Goal: Information Seeking & Learning: Learn about a topic

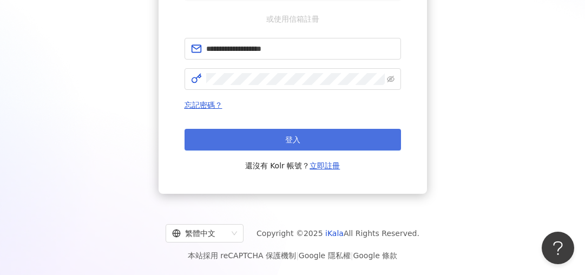
click at [246, 137] on button "登入" at bounding box center [292, 140] width 216 height 22
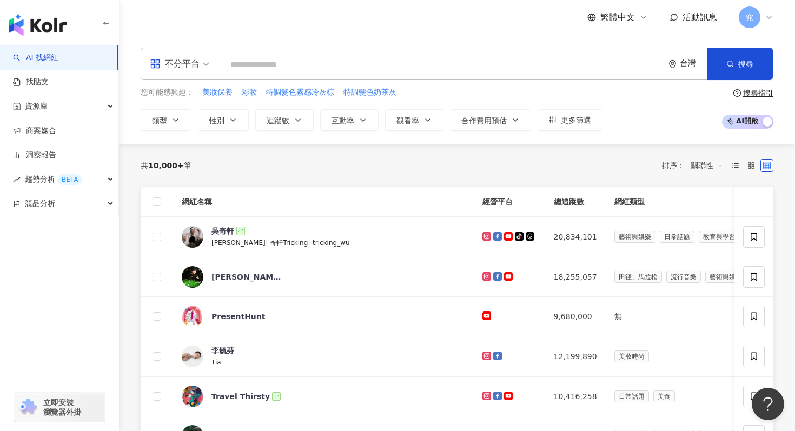
click at [250, 63] on input "search" at bounding box center [441, 65] width 435 height 21
click at [200, 62] on span "不分平台" at bounding box center [179, 63] width 59 height 17
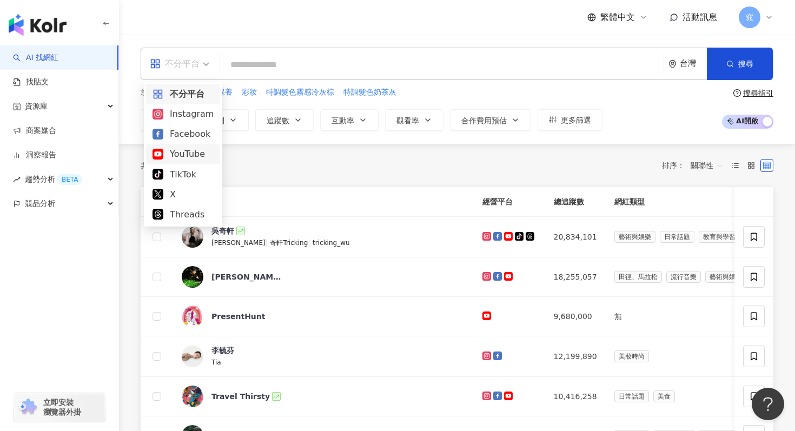
click at [186, 151] on div "YouTube" at bounding box center [183, 154] width 61 height 14
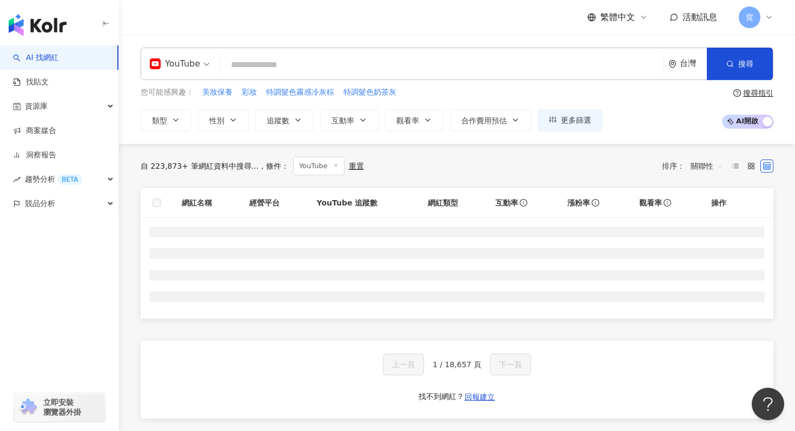
click at [270, 55] on input "search" at bounding box center [442, 65] width 434 height 21
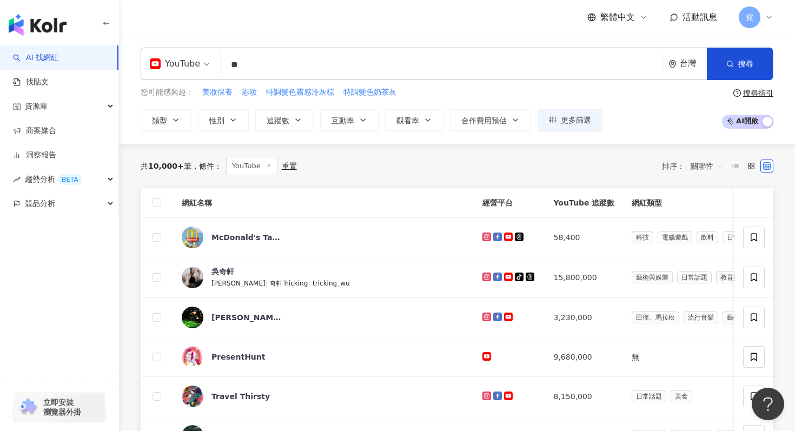
type input "*"
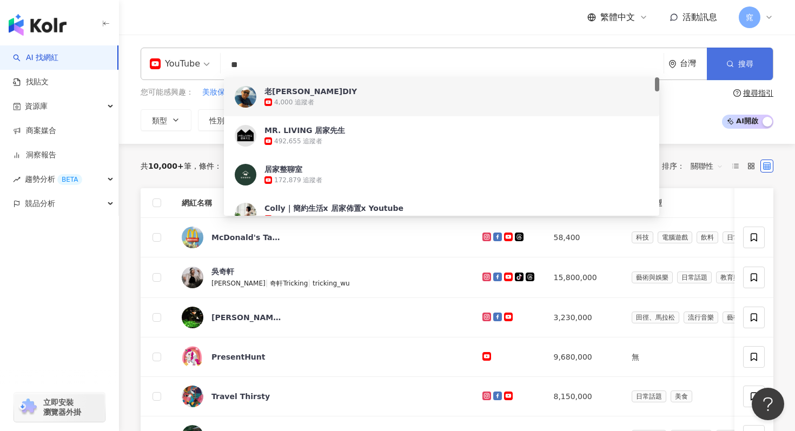
type input "**"
click at [729, 65] on icon "button" at bounding box center [730, 64] width 8 height 8
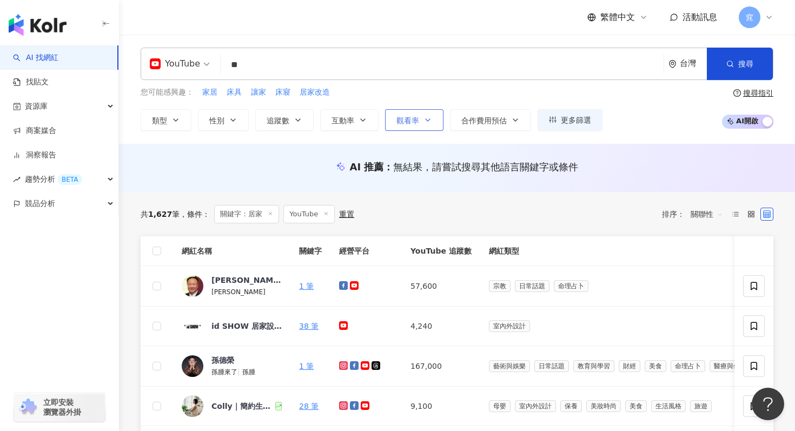
click at [420, 121] on button "觀看率" at bounding box center [414, 120] width 58 height 22
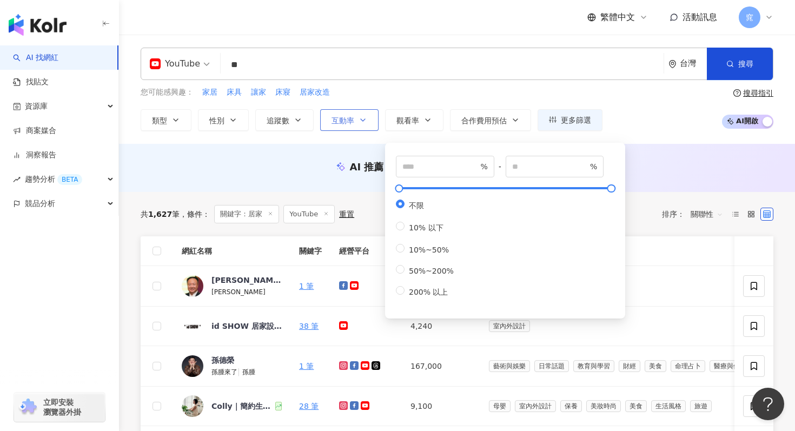
click at [348, 116] on span "互動率" at bounding box center [343, 120] width 23 height 9
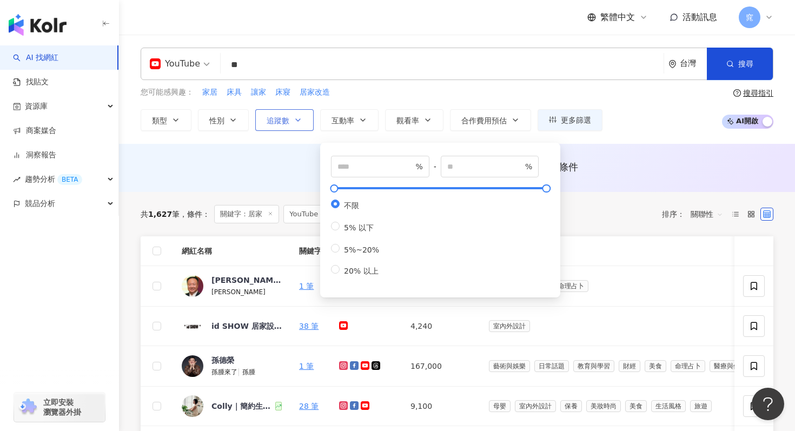
click at [306, 127] on button "追蹤數" at bounding box center [284, 120] width 58 height 22
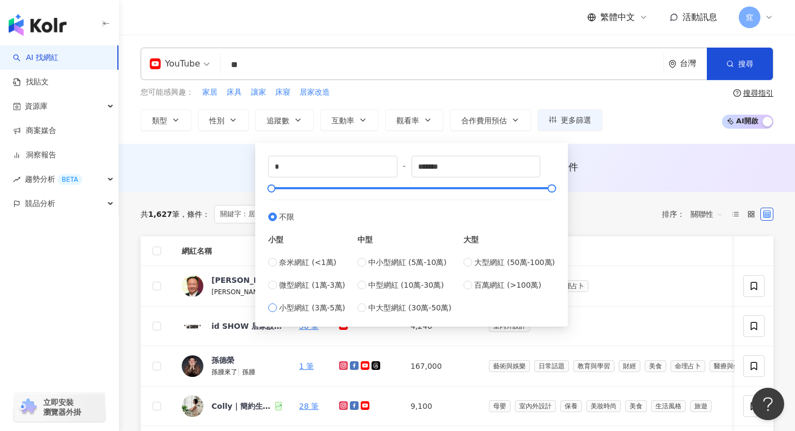
type input "*****"
click at [282, 282] on span "微型網紅 (1萬-3萬)" at bounding box center [312, 285] width 66 height 12
type input "*****"
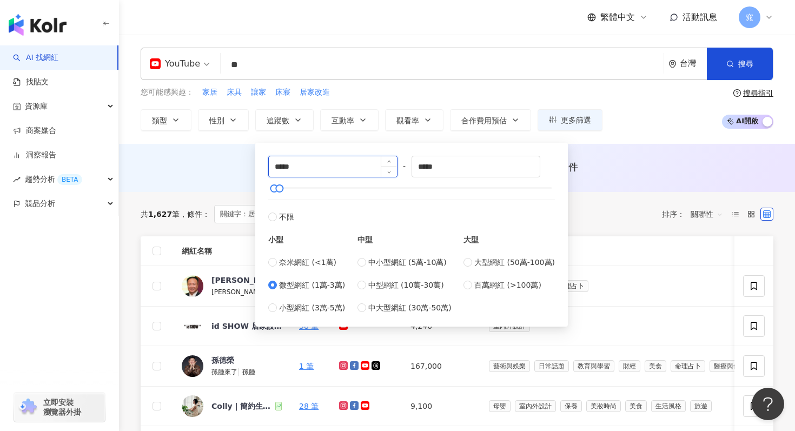
click at [329, 171] on input "*****" at bounding box center [333, 166] width 128 height 21
click at [468, 162] on input "*****" at bounding box center [476, 166] width 128 height 21
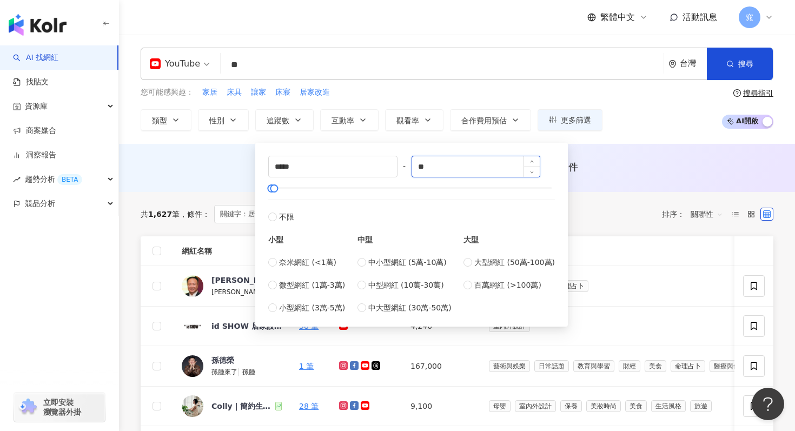
type input "*"
type input "******"
click at [663, 115] on div "您可能感興趣： 家居 床具 讓家 床寢 居家改造 類型 性別 追蹤數 互動率 觀看率 合作費用預估 更多篩選 % - % 不限 10% 以下 10%~50% …" at bounding box center [457, 109] width 633 height 44
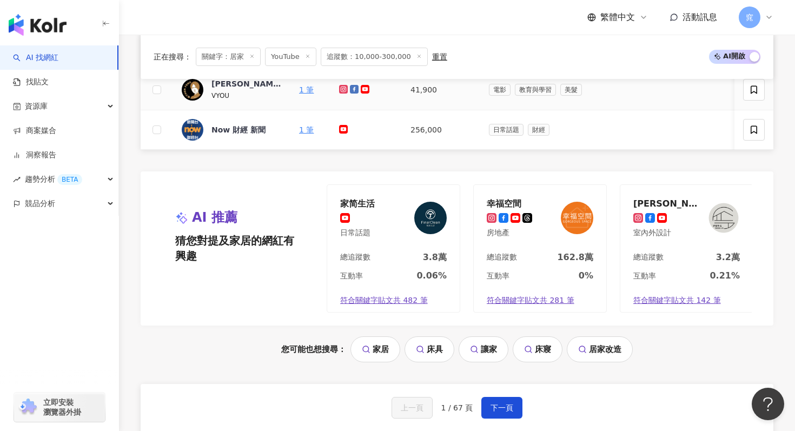
scroll to position [773, 0]
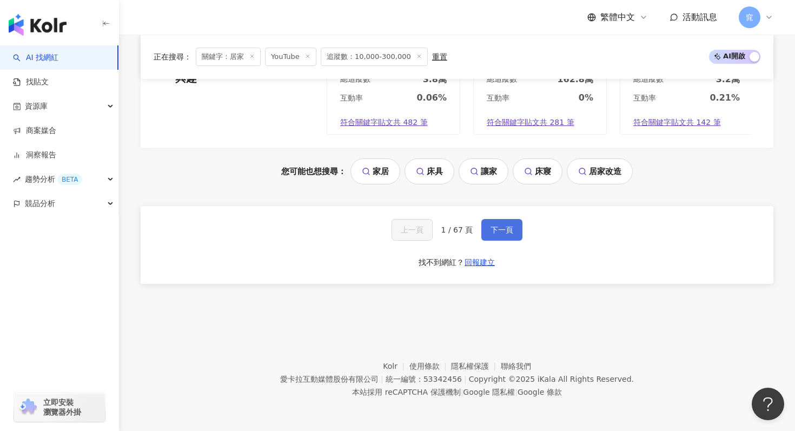
click at [504, 223] on button "下一頁" at bounding box center [501, 230] width 41 height 22
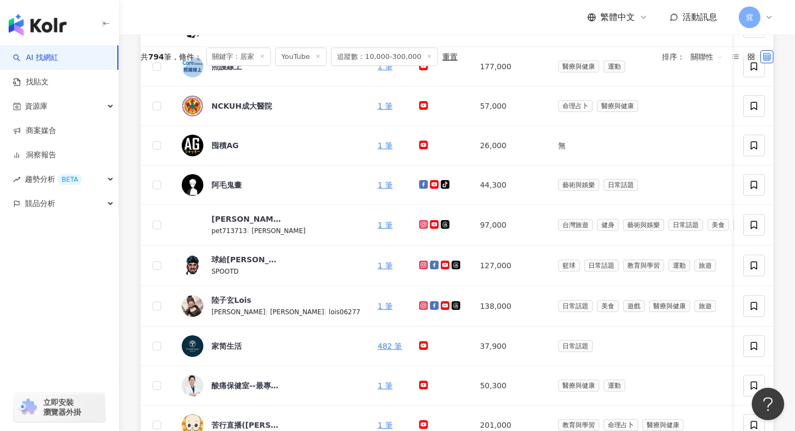
scroll to position [664, 0]
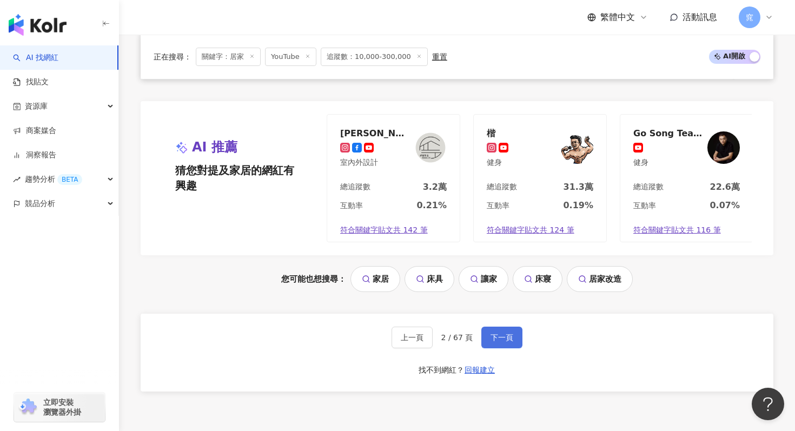
click at [501, 338] on span "下一頁" at bounding box center [502, 337] width 23 height 9
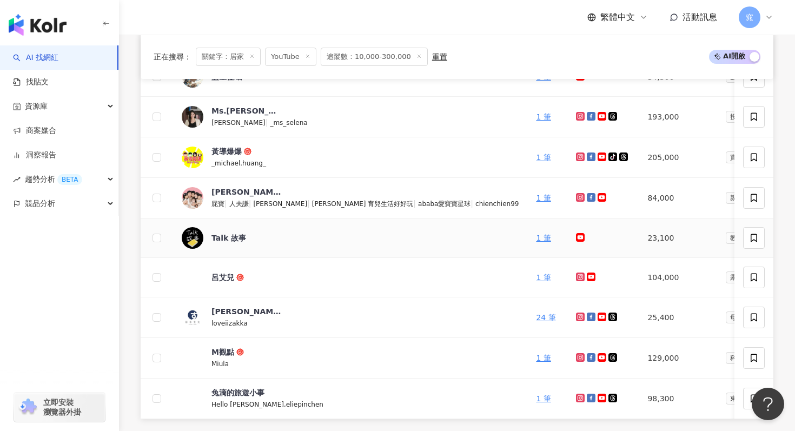
scroll to position [0, 0]
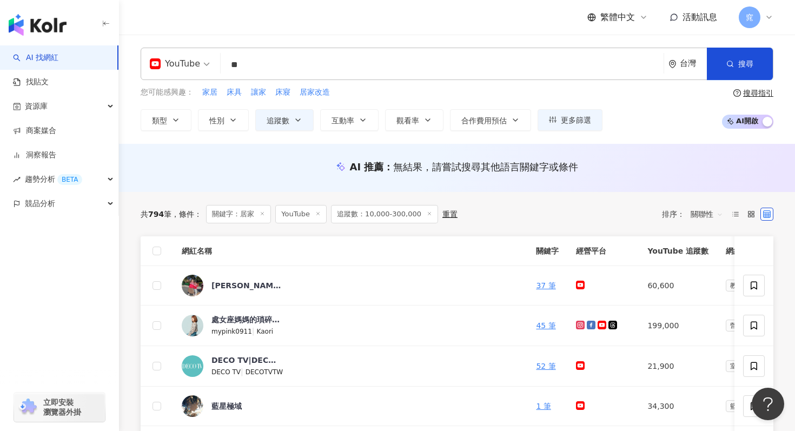
click at [202, 64] on span "YouTube" at bounding box center [180, 63] width 60 height 17
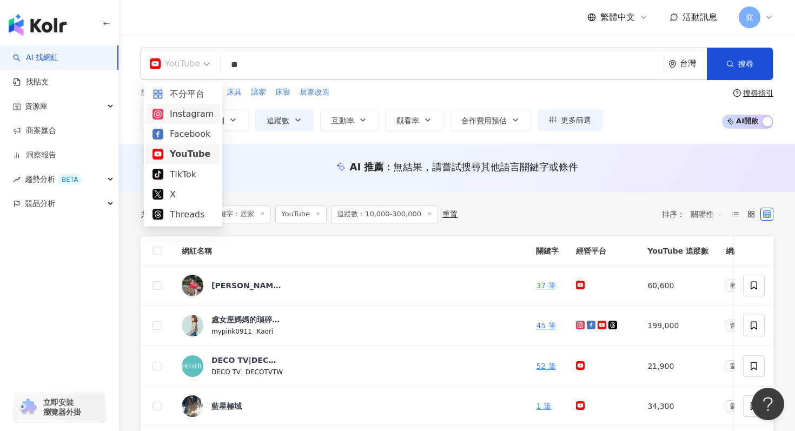
click at [190, 116] on div "Instagram" at bounding box center [183, 114] width 61 height 14
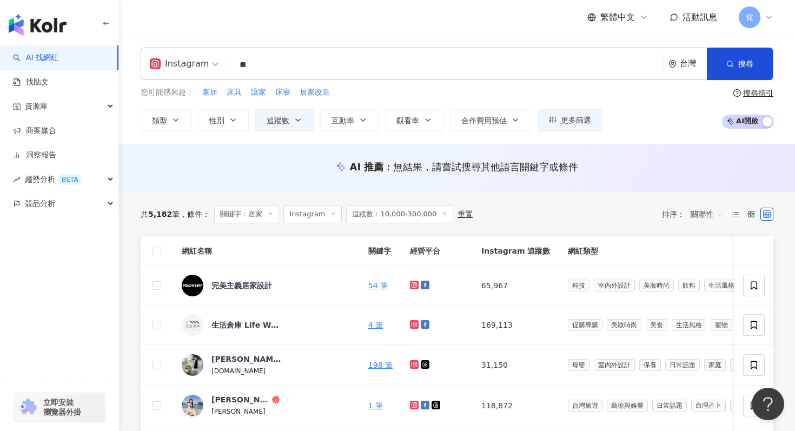
click at [371, 218] on span "追蹤數：10,000-300,000" at bounding box center [399, 214] width 107 height 18
click at [411, 215] on span "追蹤數：10,000-300,000" at bounding box center [399, 214] width 107 height 18
click at [458, 216] on div "重置" at bounding box center [465, 214] width 15 height 9
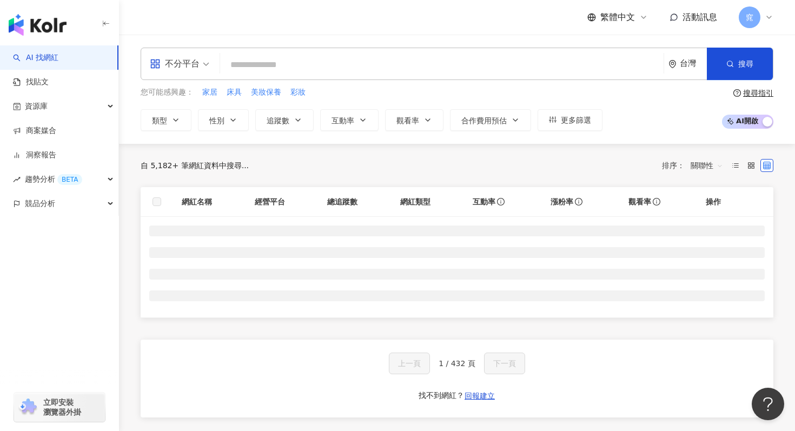
click at [273, 64] on input "search" at bounding box center [441, 65] width 435 height 21
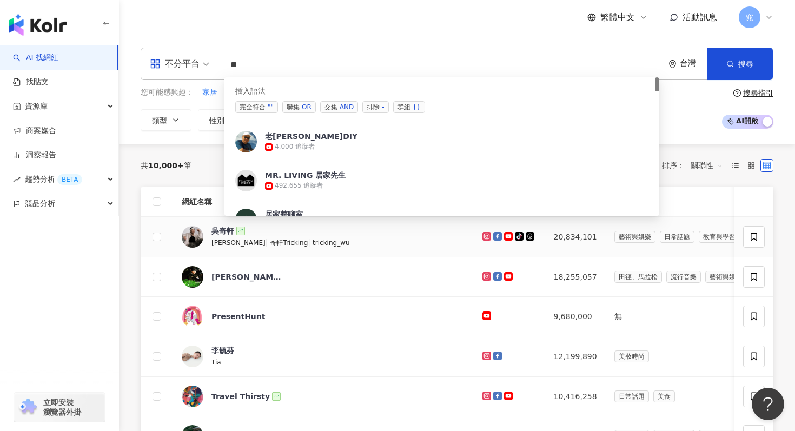
type input "*"
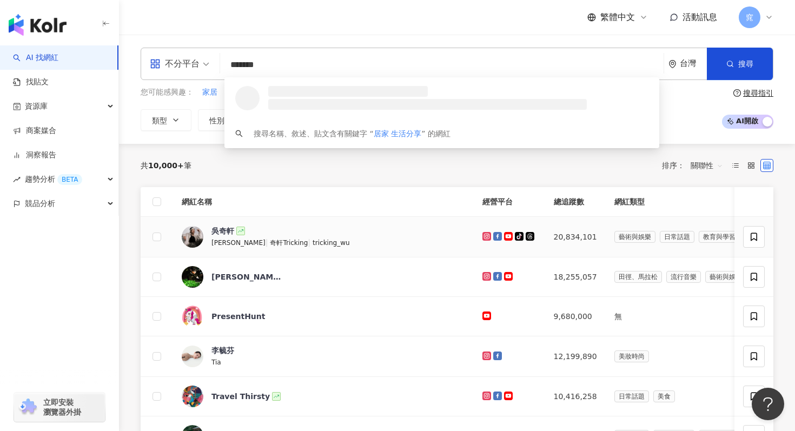
click at [204, 69] on span "不分平台" at bounding box center [179, 63] width 59 height 17
type input "*******"
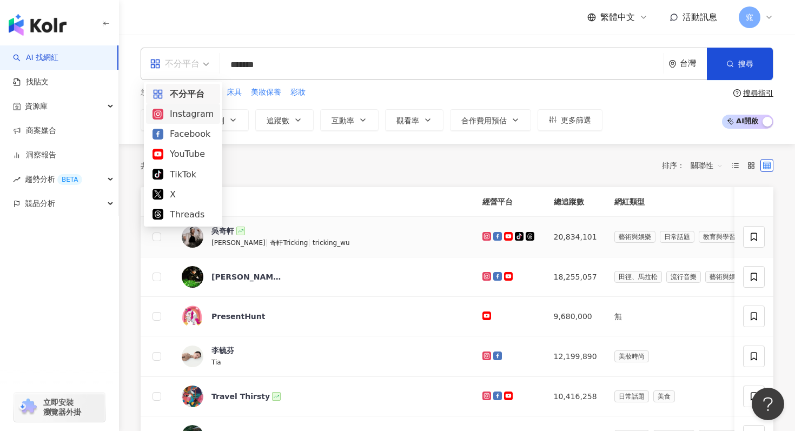
click at [191, 115] on div "Instagram" at bounding box center [183, 114] width 61 height 14
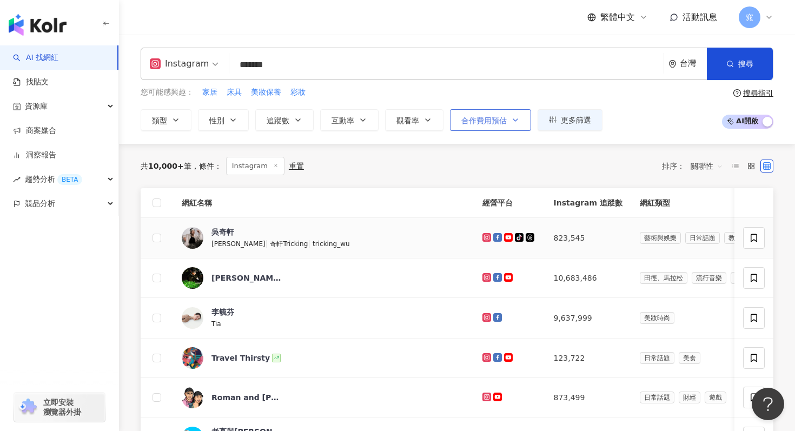
click at [504, 121] on span "合作費用預估" at bounding box center [483, 120] width 45 height 9
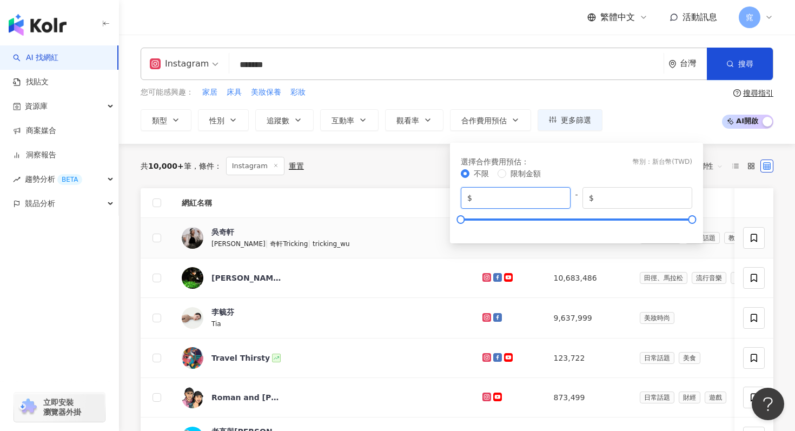
click at [534, 201] on input "*" at bounding box center [519, 198] width 90 height 12
drag, startPoint x: 464, startPoint y: 221, endPoint x: 488, endPoint y: 221, distance: 24.3
click at [464, 221] on div at bounding box center [461, 219] width 6 height 6
click at [502, 201] on input "******" at bounding box center [519, 198] width 90 height 12
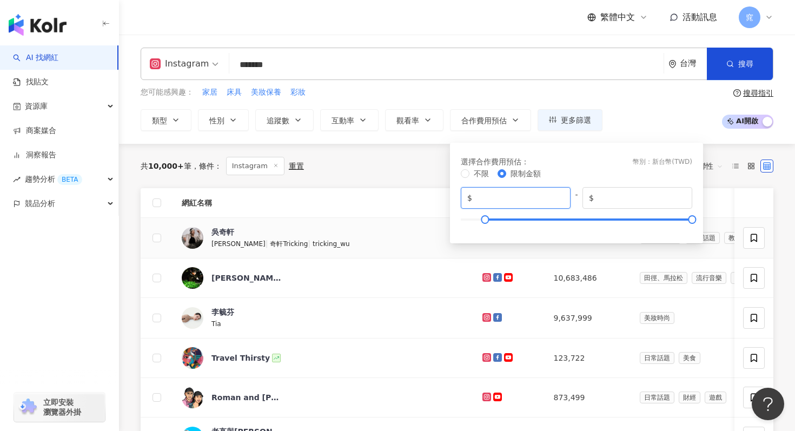
click at [502, 201] on input "******" at bounding box center [519, 198] width 90 height 12
type input "*"
click at [642, 197] on input "*******" at bounding box center [641, 198] width 90 height 12
type input "*******"
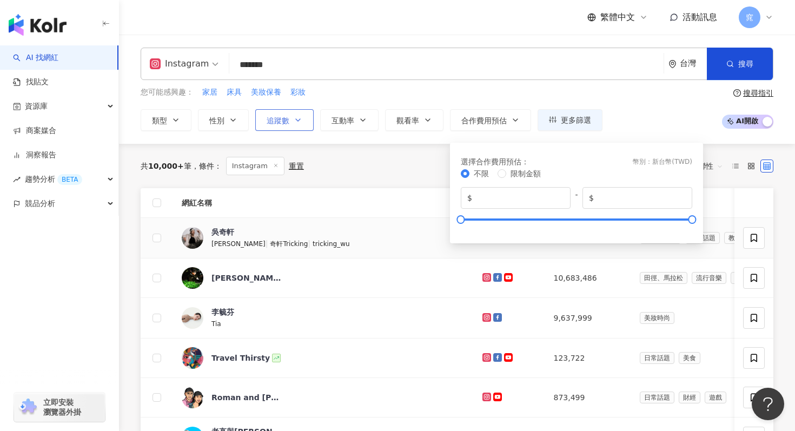
click at [288, 114] on button "追蹤數" at bounding box center [284, 120] width 58 height 22
type input "*"
type input "*******"
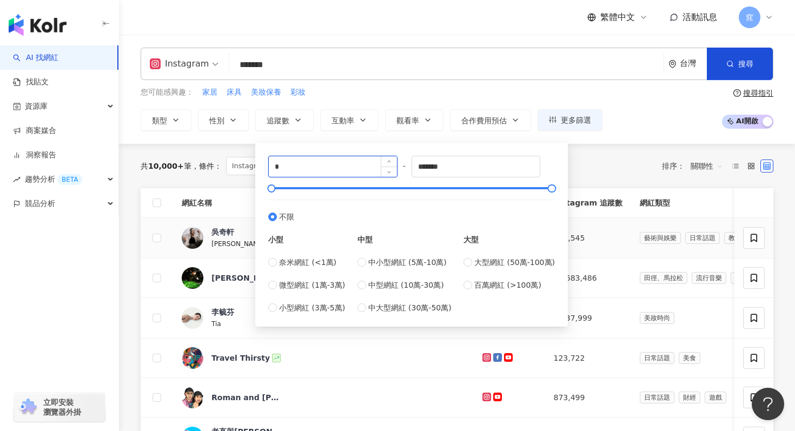
click at [310, 173] on input "*" at bounding box center [333, 166] width 128 height 21
type input "*"
type input "*****"
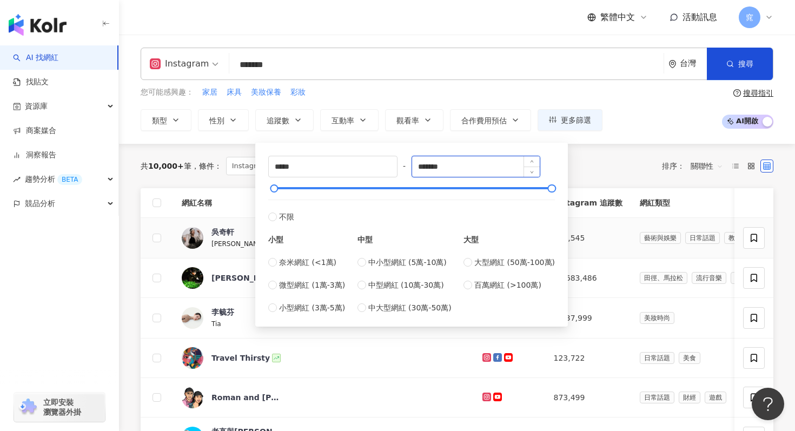
click at [481, 163] on input "*******" at bounding box center [476, 166] width 128 height 21
type input "*"
type input "******"
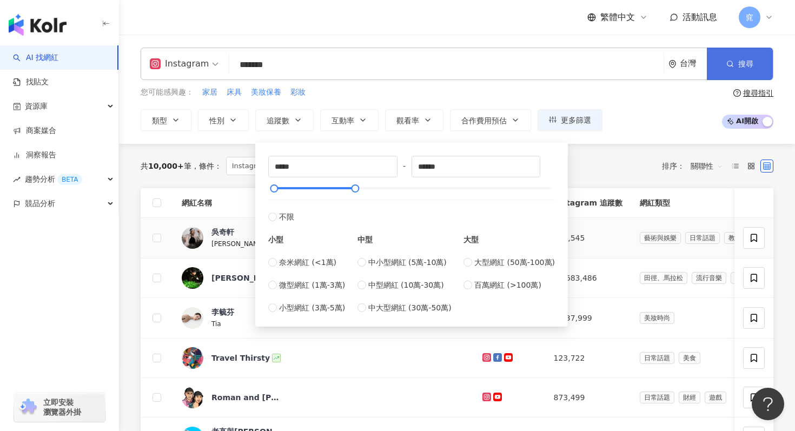
click at [759, 70] on button "搜尋" at bounding box center [740, 64] width 66 height 32
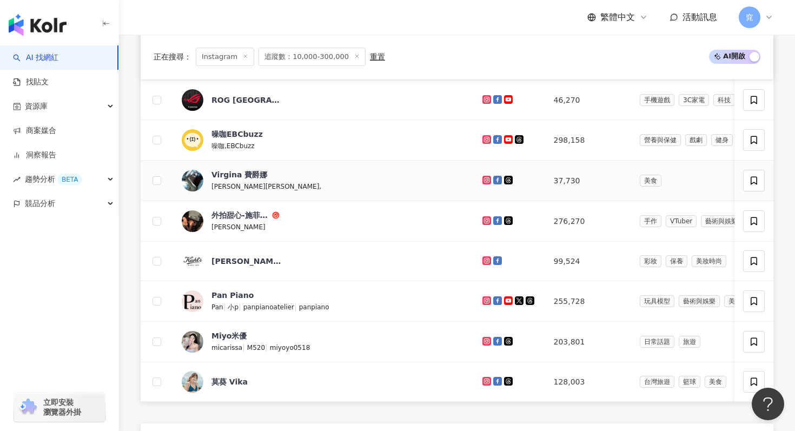
scroll to position [766, 0]
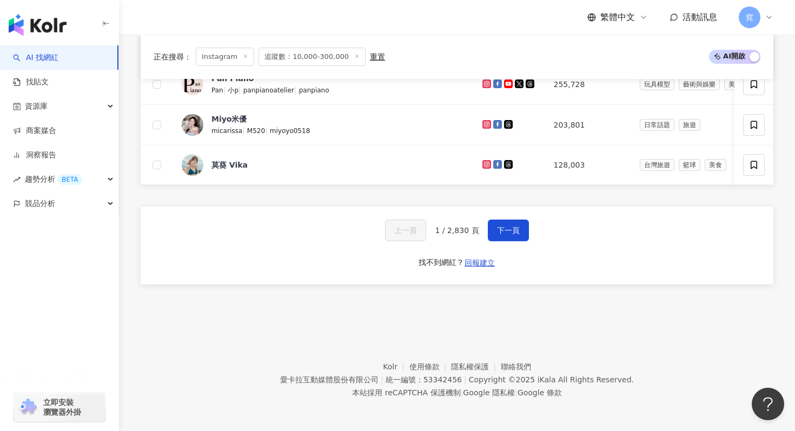
click at [517, 225] on button "下一頁" at bounding box center [508, 231] width 41 height 22
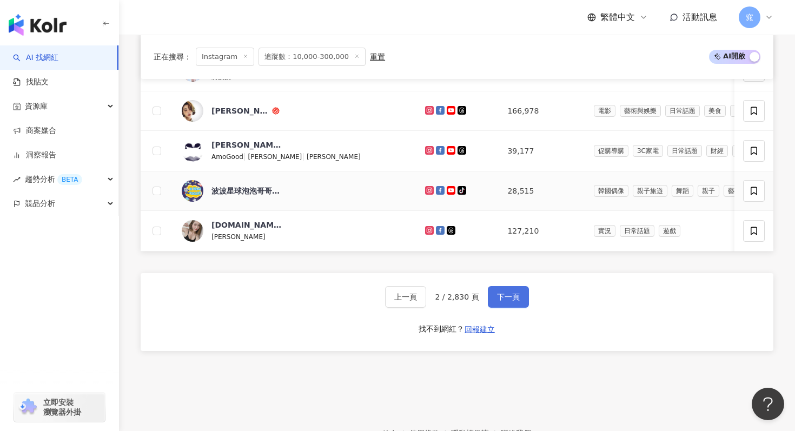
scroll to position [712, 0]
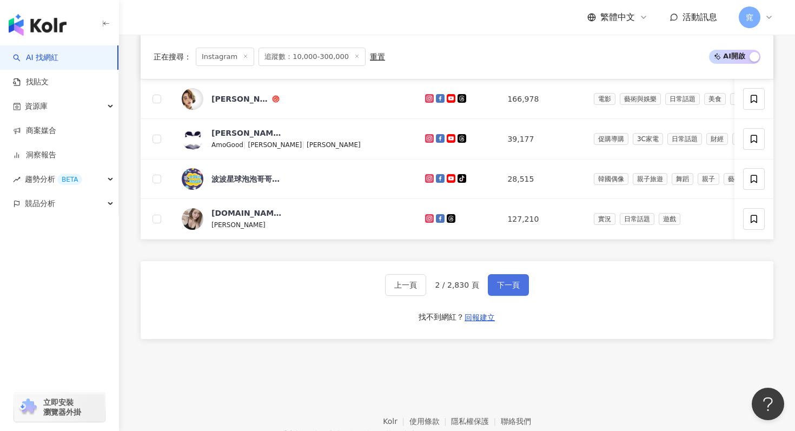
click at [517, 281] on span "下一頁" at bounding box center [508, 285] width 23 height 9
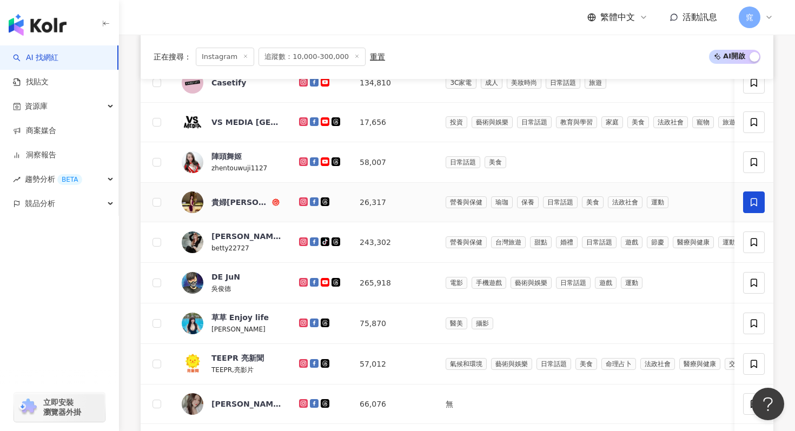
scroll to position [724, 0]
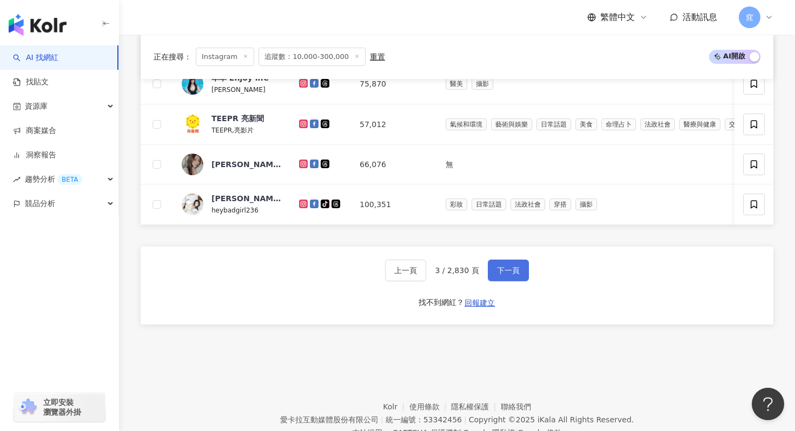
click at [507, 260] on button "下一頁" at bounding box center [508, 271] width 41 height 22
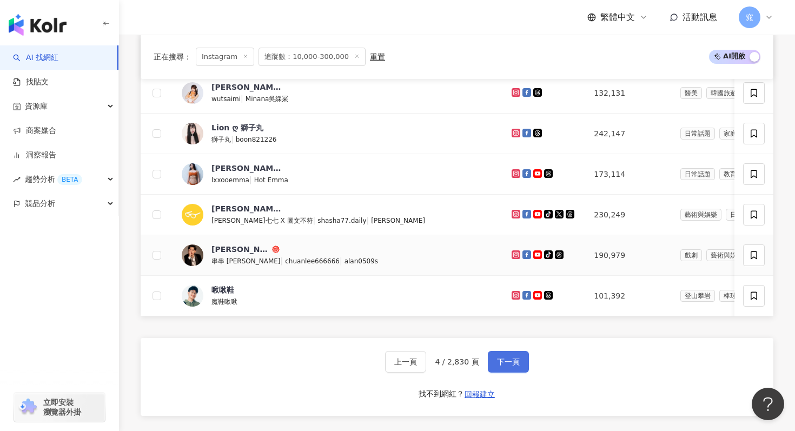
scroll to position [640, 0]
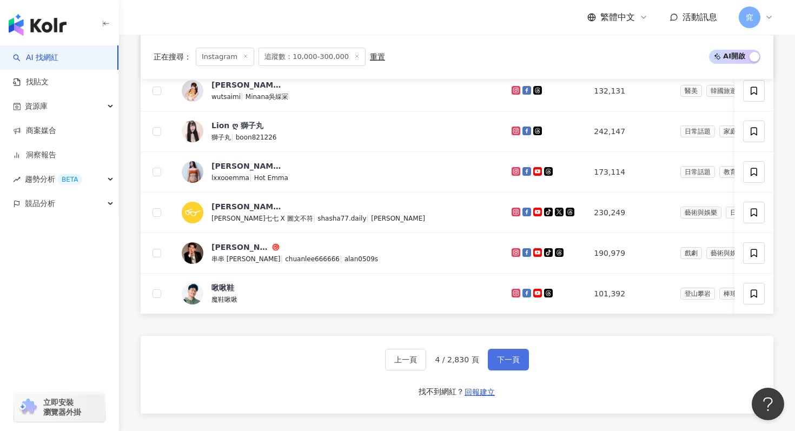
click at [515, 360] on span "下一頁" at bounding box center [508, 359] width 23 height 9
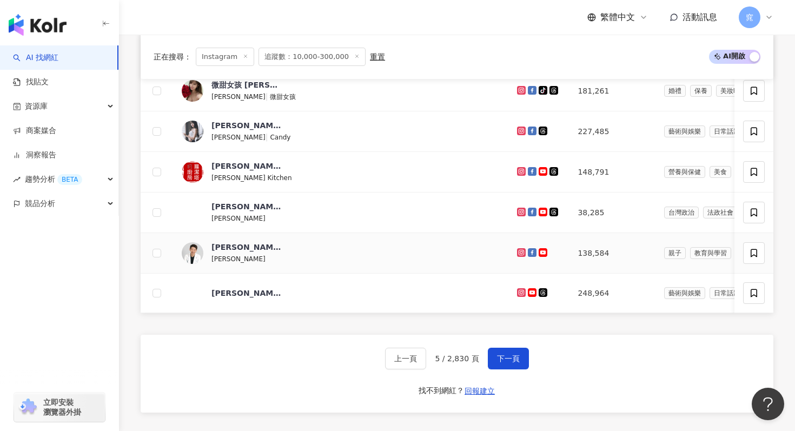
scroll to position [610, 0]
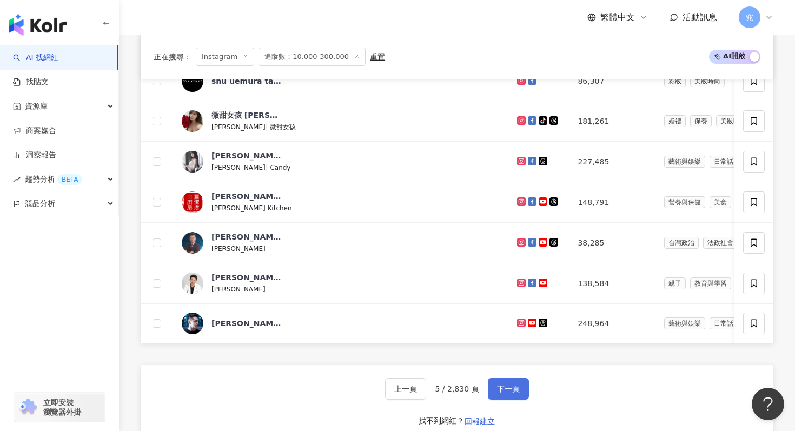
click at [509, 393] on span "下一頁" at bounding box center [508, 389] width 23 height 9
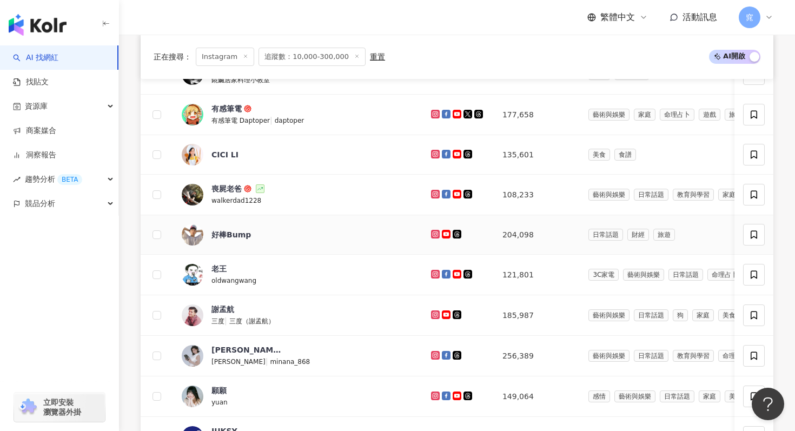
scroll to position [644, 0]
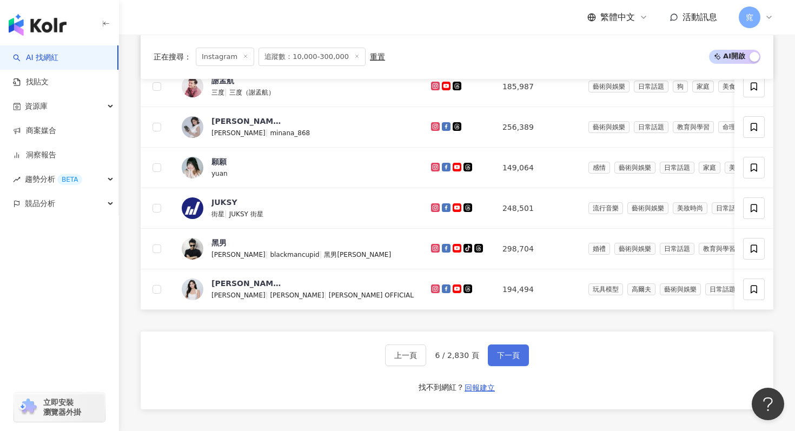
click at [505, 352] on span "下一頁" at bounding box center [508, 355] width 23 height 9
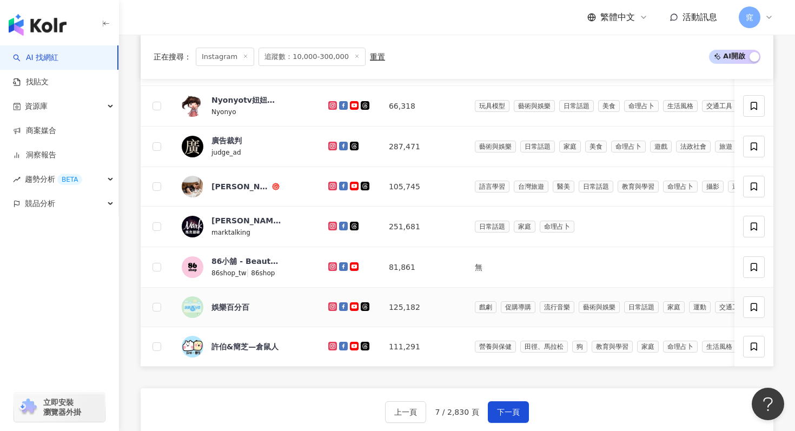
scroll to position [586, 0]
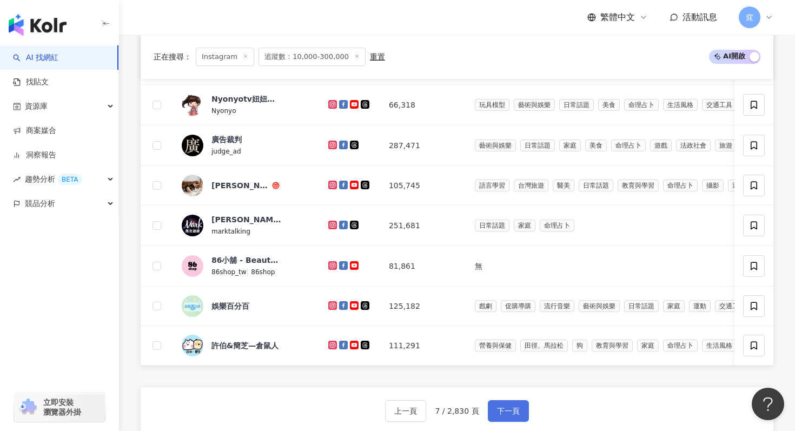
click at [508, 408] on span "下一頁" at bounding box center [508, 411] width 23 height 9
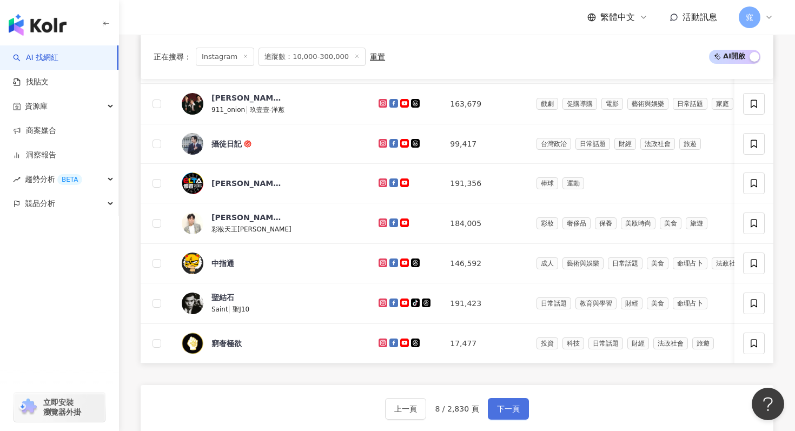
click at [509, 403] on button "下一頁" at bounding box center [508, 409] width 41 height 22
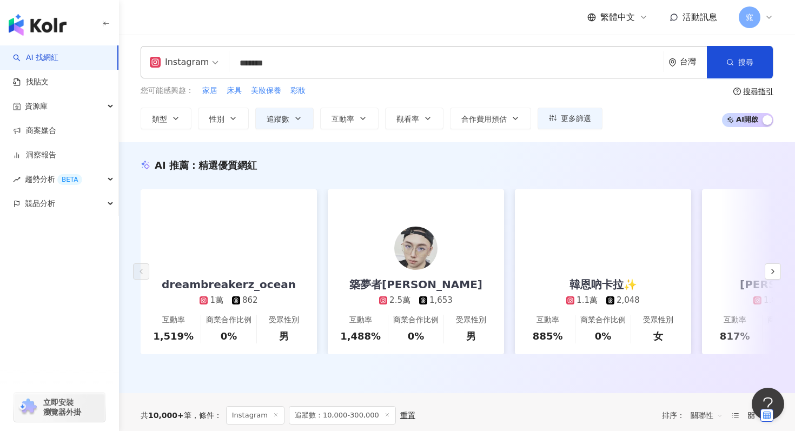
scroll to position [0, 0]
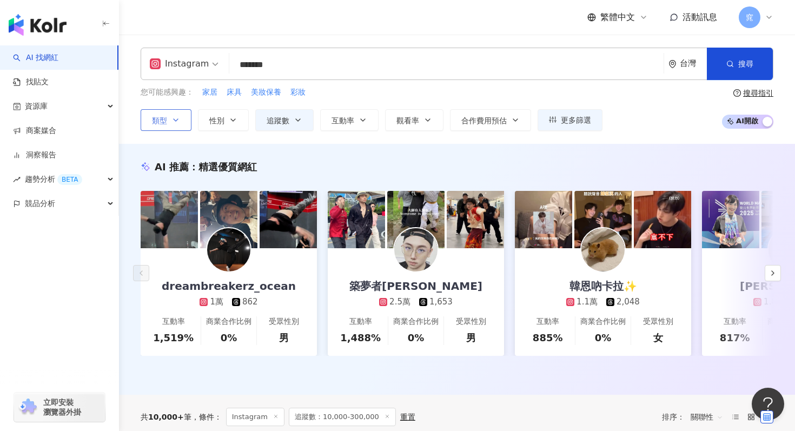
click at [178, 119] on icon "button" at bounding box center [176, 120] width 4 height 2
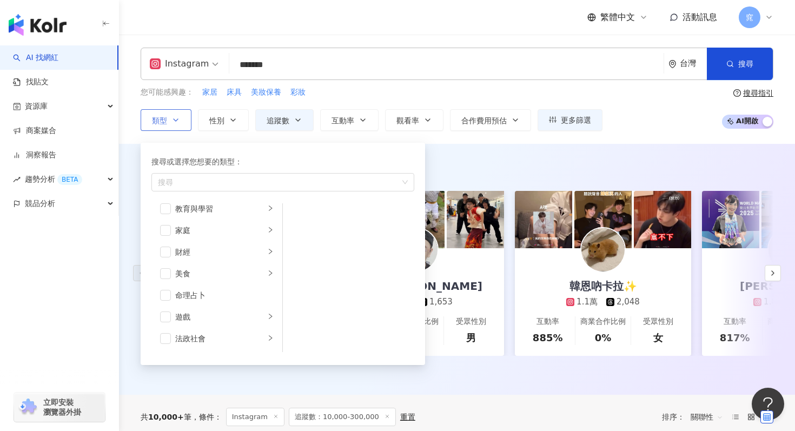
scroll to position [95, 0]
click at [164, 228] on span "button" at bounding box center [165, 229] width 11 height 11
click at [167, 233] on span "button" at bounding box center [165, 230] width 11 height 11
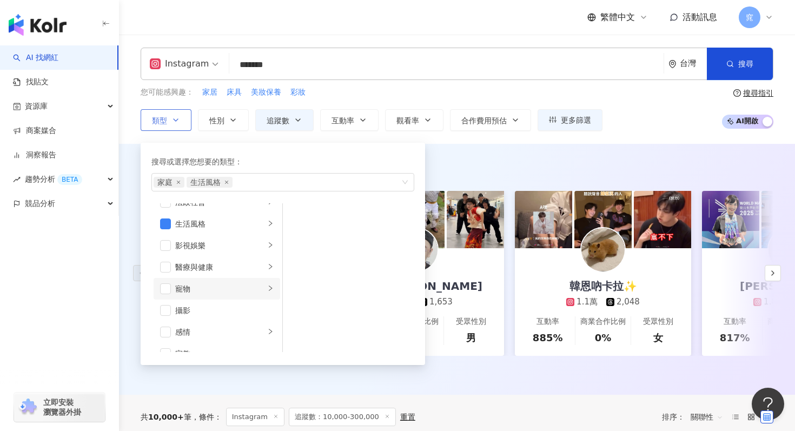
scroll to position [229, 0]
click at [166, 289] on span "button" at bounding box center [165, 290] width 11 height 11
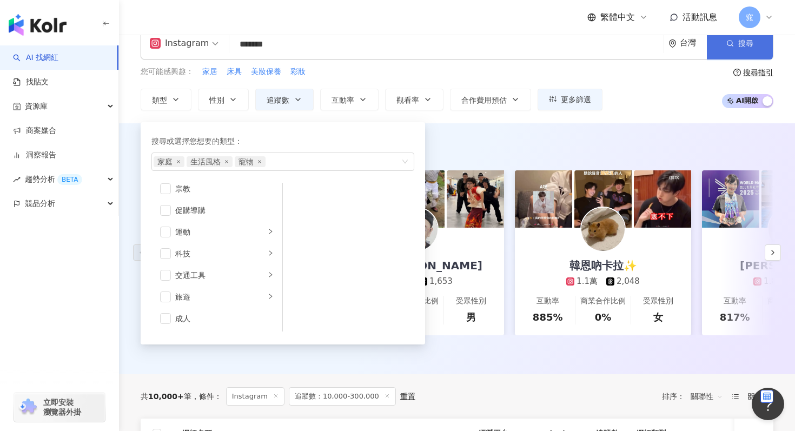
click at [718, 47] on button "搜尋" at bounding box center [740, 43] width 66 height 32
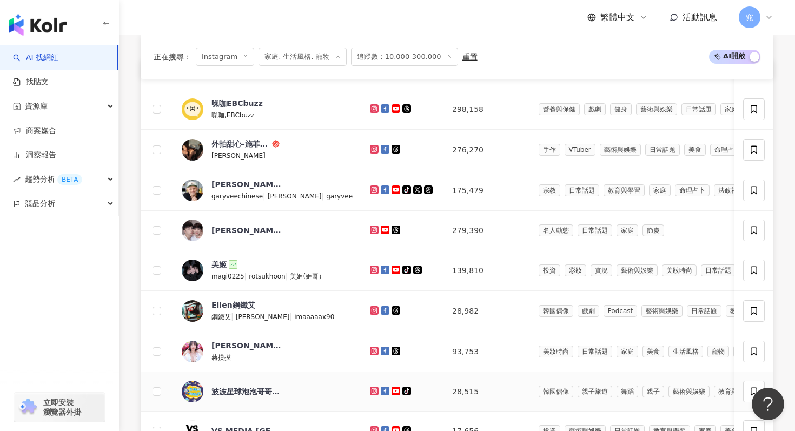
scroll to position [608, 0]
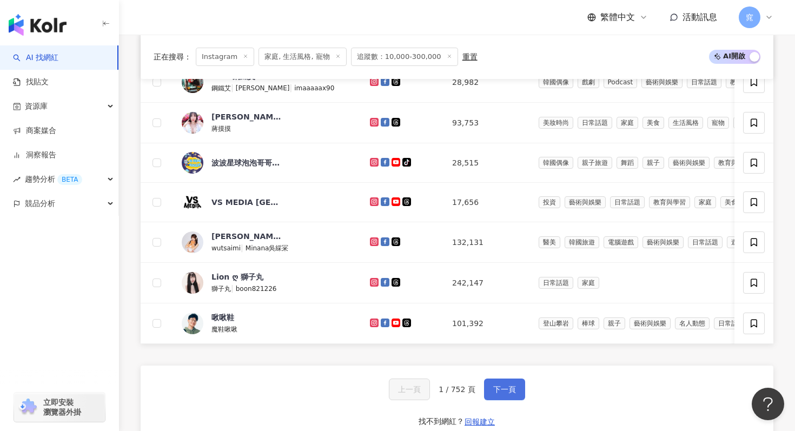
click at [514, 387] on span "下一頁" at bounding box center [504, 389] width 23 height 9
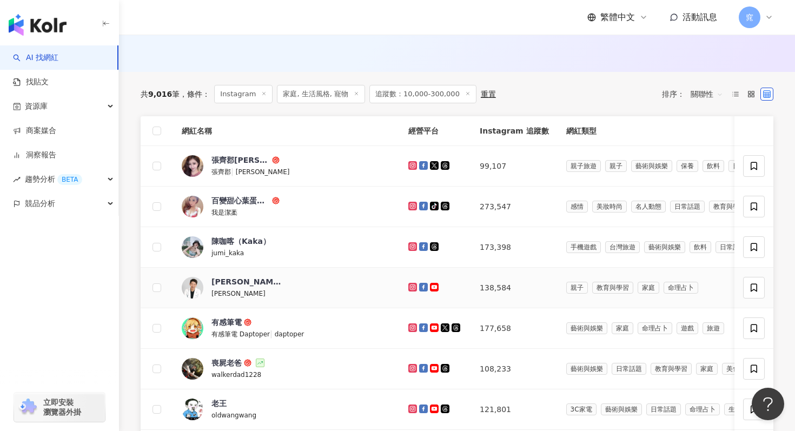
scroll to position [322, 0]
click at [751, 94] on icon at bounding box center [751, 95] width 8 height 8
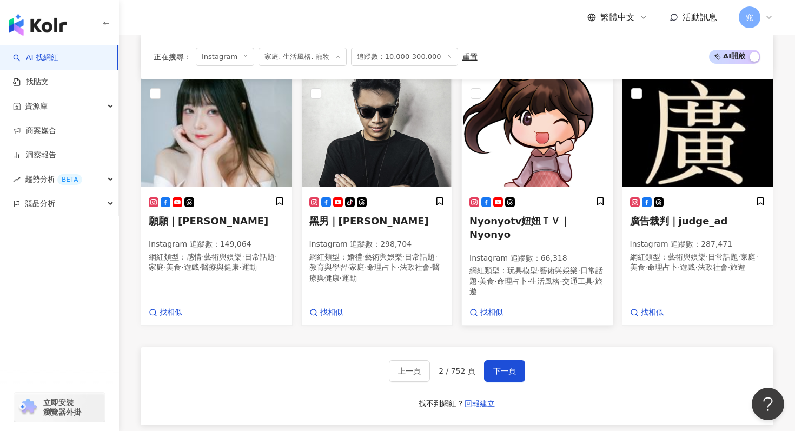
scroll to position [895, 0]
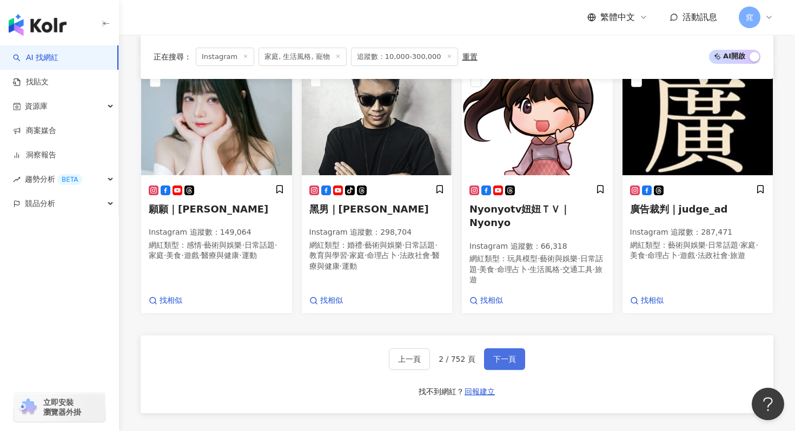
click at [512, 355] on span "下一頁" at bounding box center [504, 359] width 23 height 9
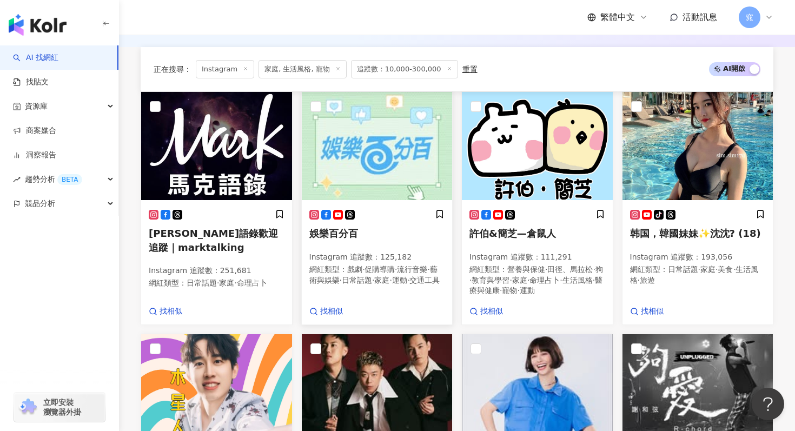
scroll to position [834, 0]
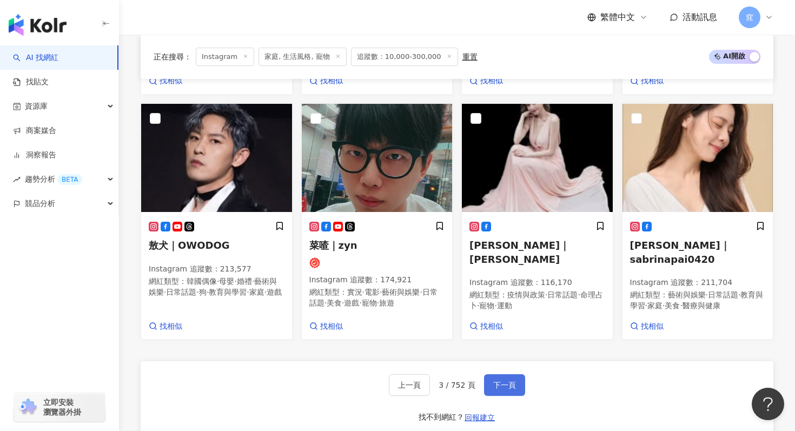
click at [498, 374] on button "下一頁" at bounding box center [504, 385] width 41 height 22
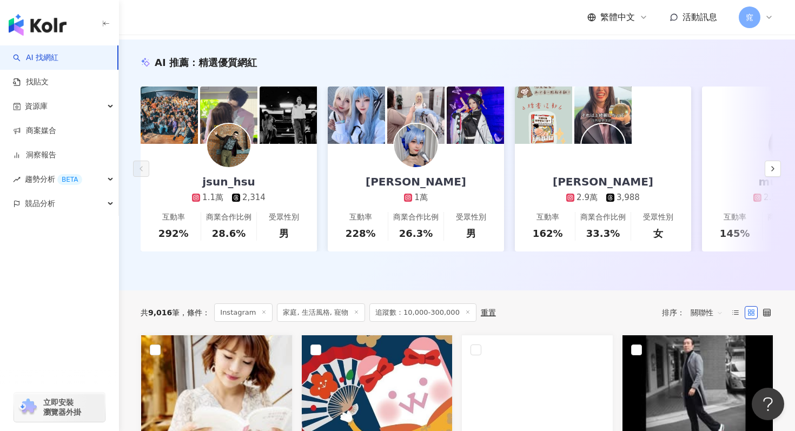
scroll to position [0, 0]
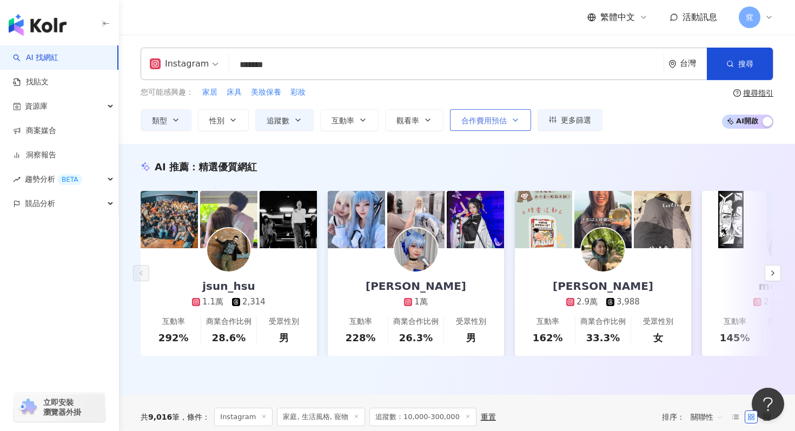
click at [500, 119] on span "合作費用預估" at bounding box center [483, 120] width 45 height 9
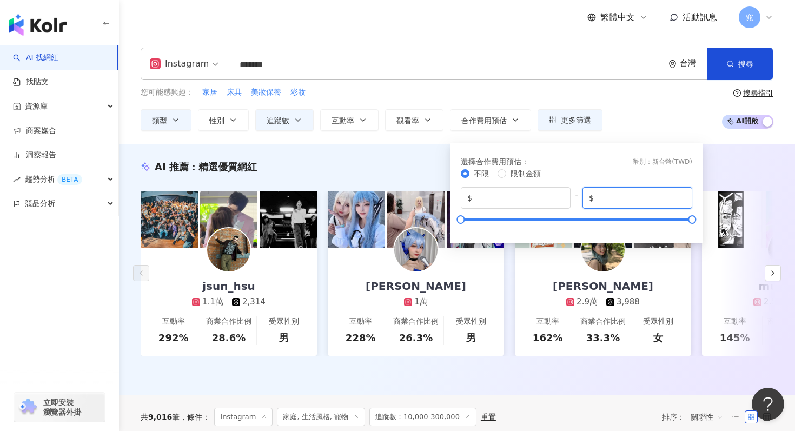
click at [636, 199] on input "*******" at bounding box center [641, 198] width 90 height 12
click at [683, 195] on input "*" at bounding box center [641, 198] width 90 height 12
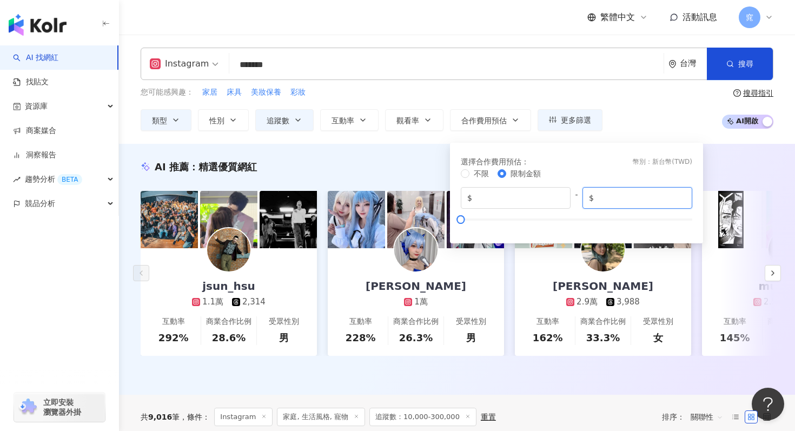
click at [683, 195] on input "*" at bounding box center [641, 198] width 90 height 12
click at [645, 195] on input "*" at bounding box center [641, 198] width 90 height 12
click at [477, 173] on span "不限" at bounding box center [481, 173] width 15 height 9
type input "*******"
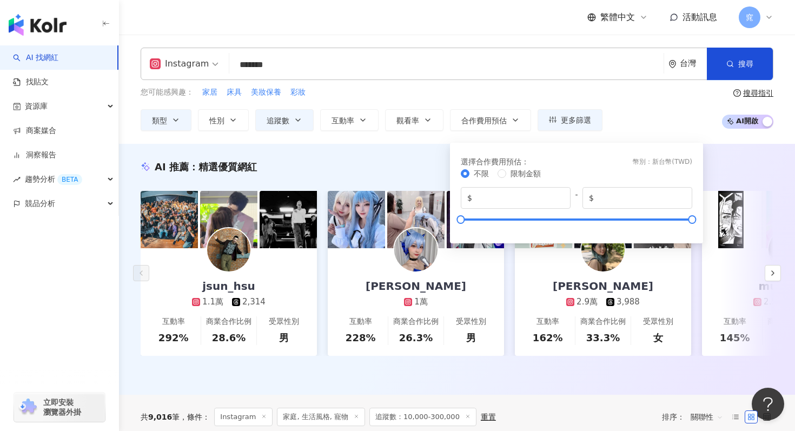
click at [646, 118] on div "您可能感興趣： 家居 床具 美妝保養 彩妝 類型 性別 追蹤數 互動率 觀看率 合作費用預估 更多篩選 % - % 不限 10% 以下 10%~50% 50%…" at bounding box center [457, 109] width 633 height 44
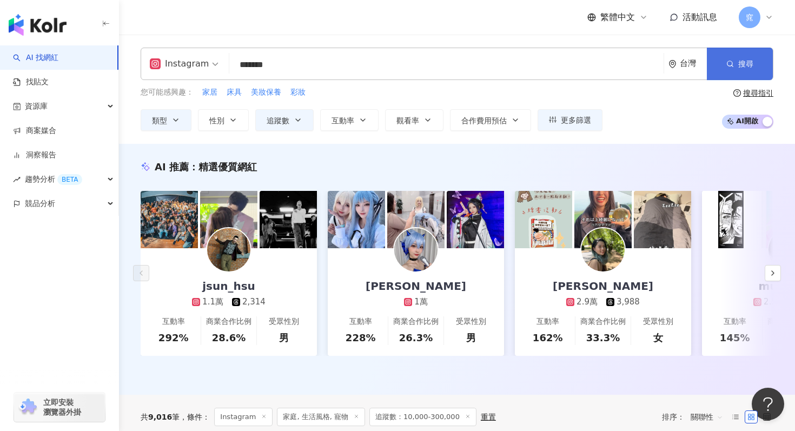
click at [725, 68] on button "搜尋" at bounding box center [740, 64] width 66 height 32
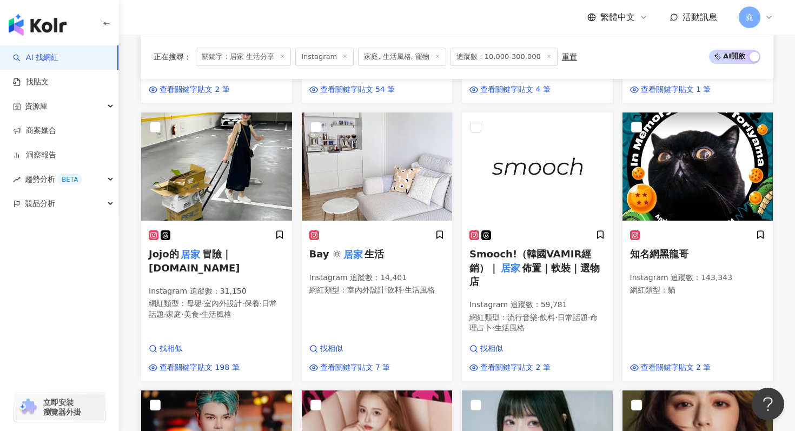
scroll to position [572, 0]
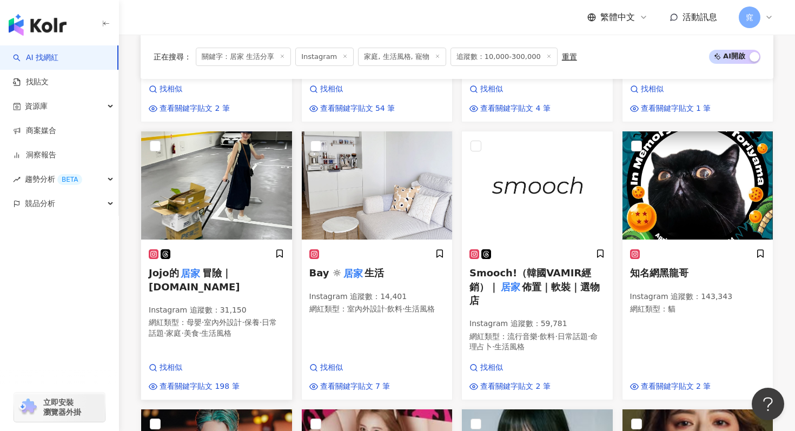
click at [208, 270] on span "冒險｜hsujojo.tw" at bounding box center [194, 279] width 91 height 25
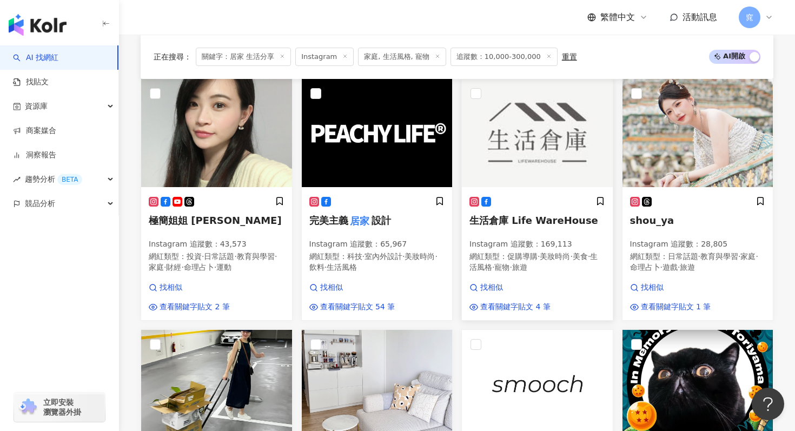
scroll to position [371, 0]
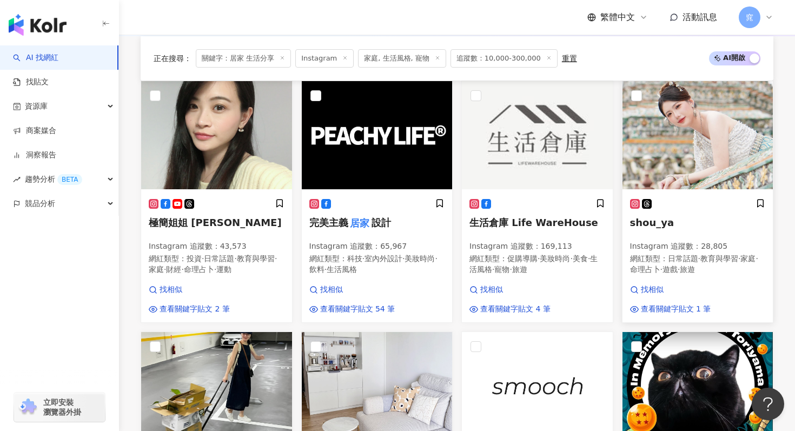
click at [653, 226] on div "shou_ya Instagram 追蹤數 ： 28,805 網紅類型 ： 日常話題 · 教育與學習 · 家庭 · 命理占卜 · 遊戲 · 旅遊" at bounding box center [698, 242] width 136 height 87
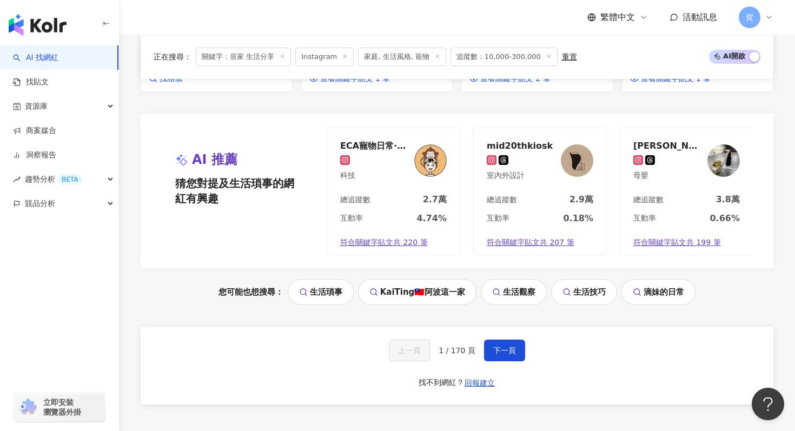
scroll to position [1233, 0]
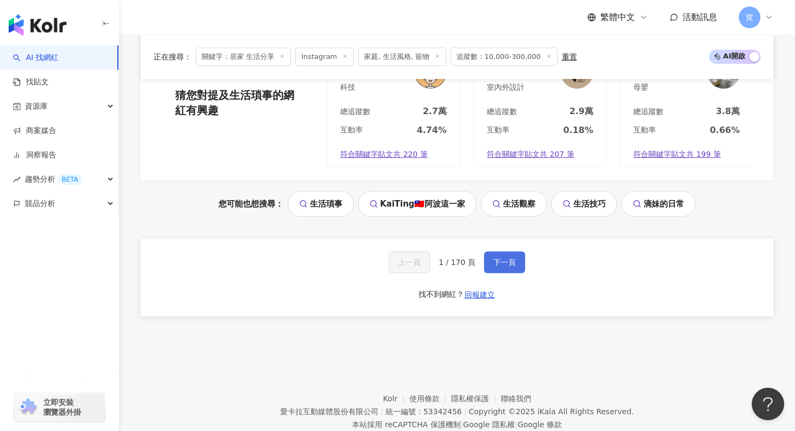
click at [500, 252] on button "下一頁" at bounding box center [504, 263] width 41 height 22
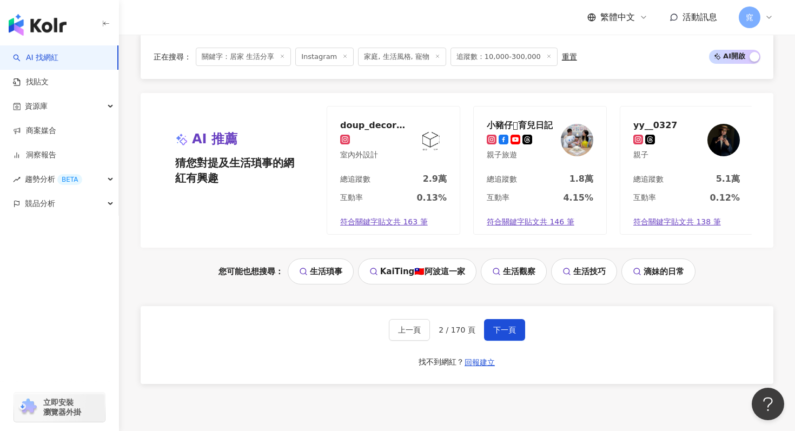
scroll to position [1216, 0]
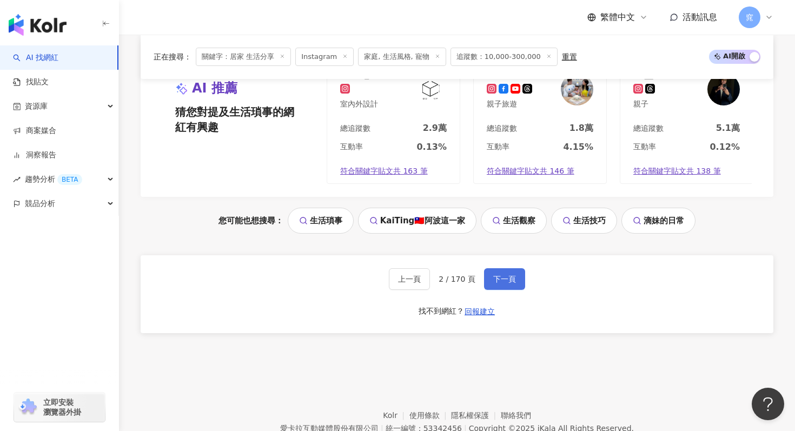
click at [516, 268] on button "下一頁" at bounding box center [504, 279] width 41 height 22
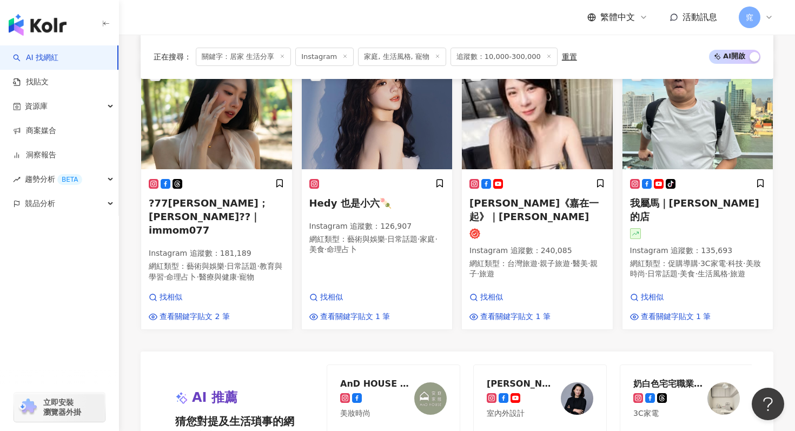
scroll to position [1256, 0]
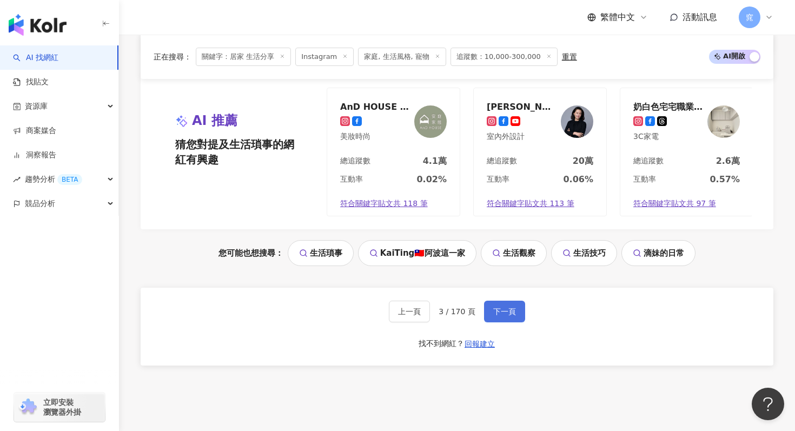
click at [503, 301] on button "下一頁" at bounding box center [504, 312] width 41 height 22
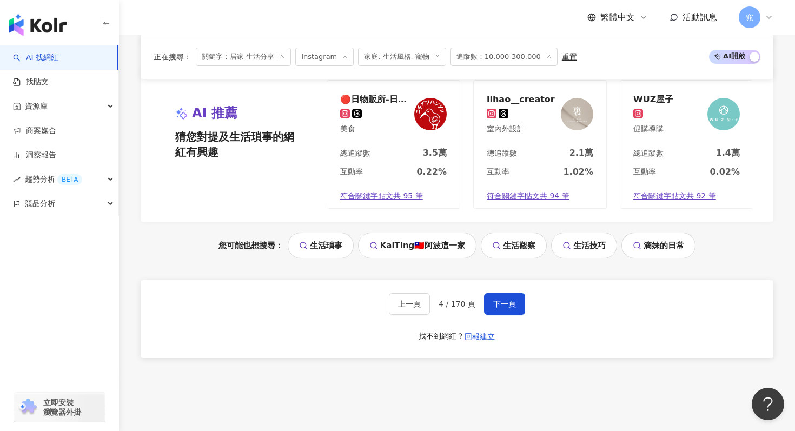
scroll to position [1233, 0]
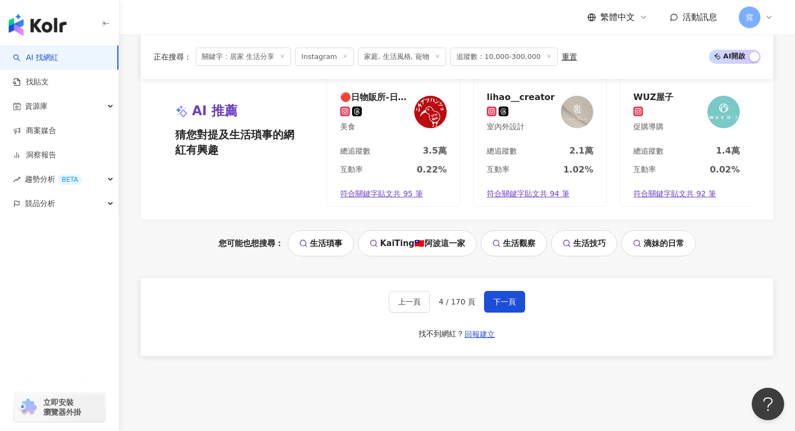
click at [517, 305] on div "上一頁 4 / 170 頁 下一頁 找不到網紅？ 回報建立" at bounding box center [457, 317] width 633 height 78
click at [506, 297] on span "下一頁" at bounding box center [504, 301] width 23 height 9
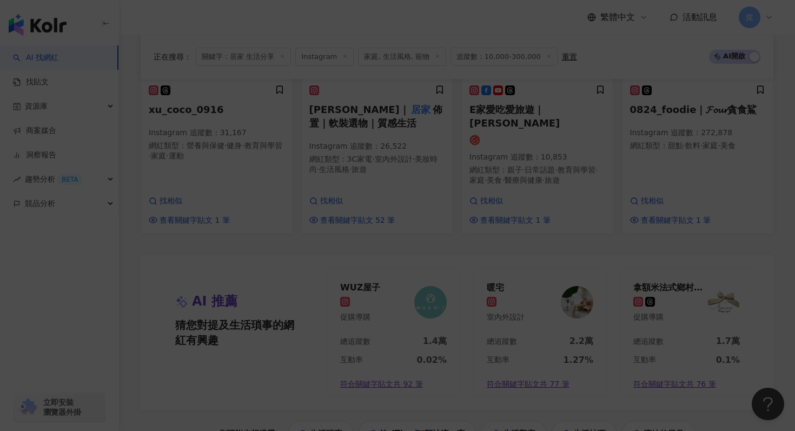
scroll to position [1201, 0]
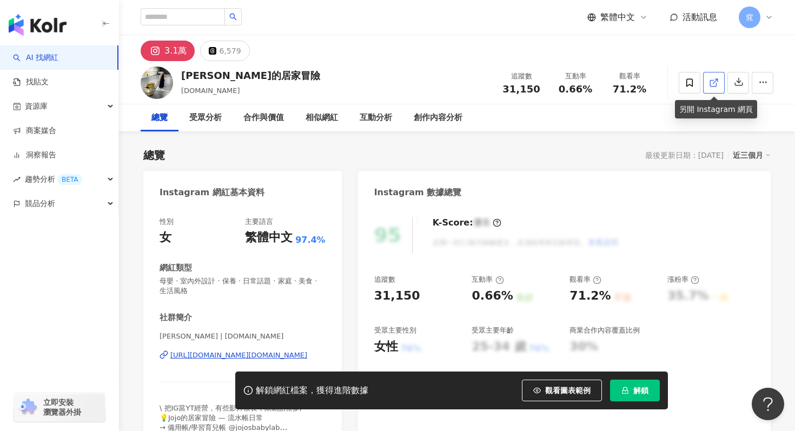
click at [713, 88] on link at bounding box center [714, 83] width 22 height 22
